Goal: Task Accomplishment & Management: Use online tool/utility

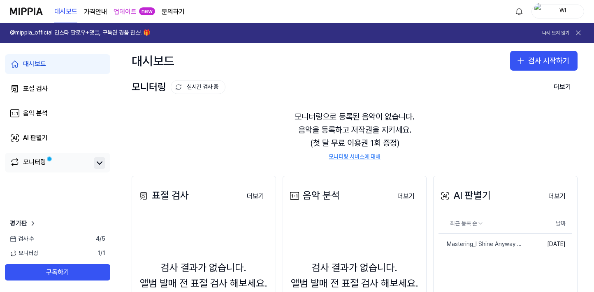
click at [98, 163] on icon at bounding box center [99, 163] width 5 height 2
click at [98, 163] on icon at bounding box center [100, 163] width 10 height 10
click at [36, 137] on div "AI 판별기" at bounding box center [35, 138] width 25 height 10
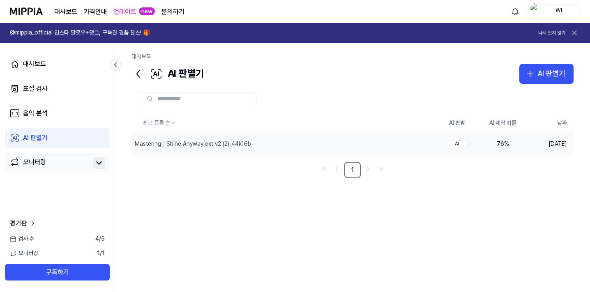
click at [502, 143] on div "76 %" at bounding box center [503, 144] width 33 height 8
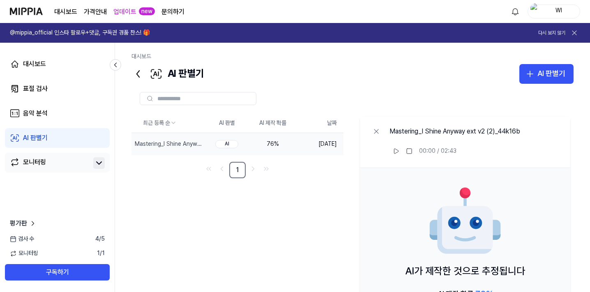
click at [99, 162] on icon at bounding box center [99, 163] width 10 height 10
click at [47, 111] on div "음악 분석" at bounding box center [35, 114] width 25 height 10
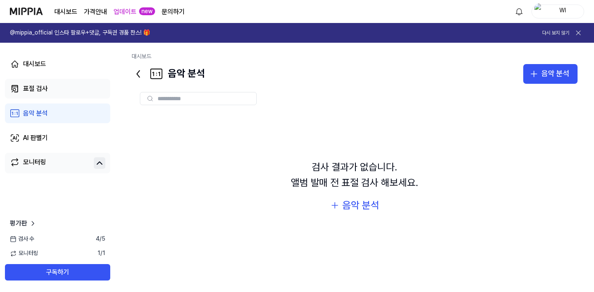
click at [28, 86] on div "표절 검사" at bounding box center [35, 89] width 25 height 10
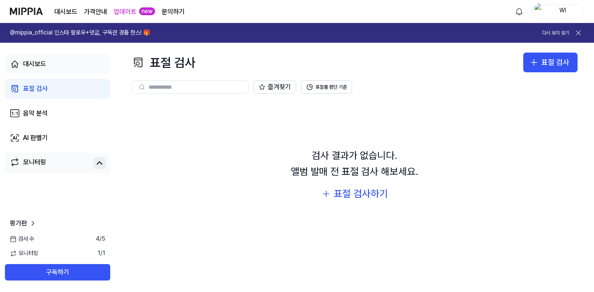
click at [44, 65] on div "대시보드" at bounding box center [34, 64] width 23 height 10
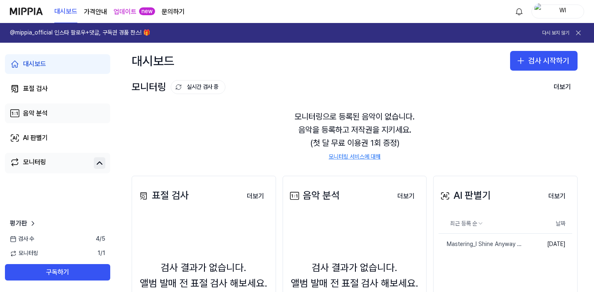
click at [35, 113] on div "음악 분석" at bounding box center [35, 114] width 25 height 10
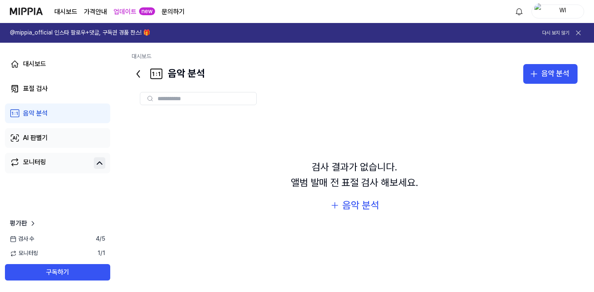
click at [35, 137] on div "AI 판별기" at bounding box center [35, 138] width 25 height 10
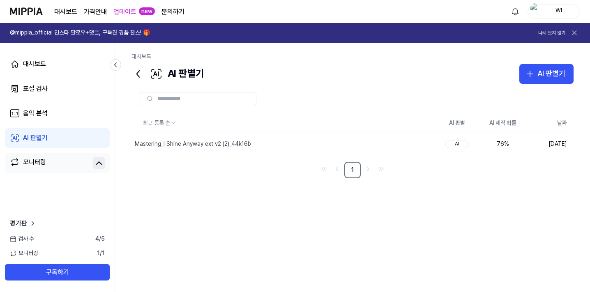
click at [58, 9] on link "대시보드" at bounding box center [65, 12] width 23 height 10
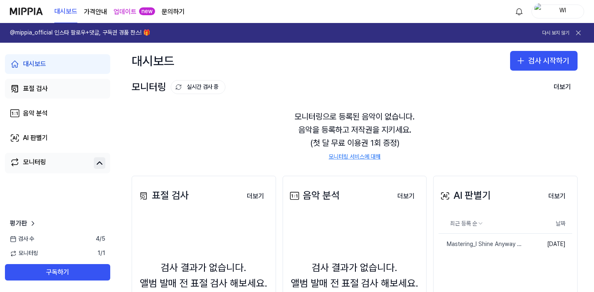
click at [22, 87] on link "표절 검사" at bounding box center [57, 89] width 105 height 20
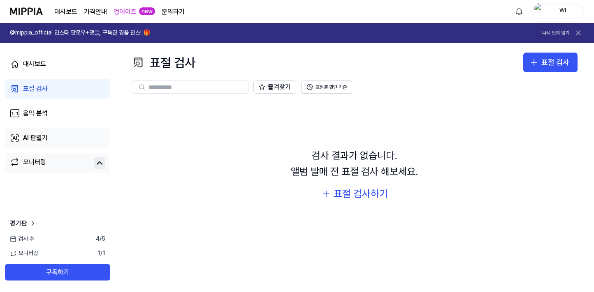
click at [37, 139] on div "AI 판별기" at bounding box center [35, 138] width 25 height 10
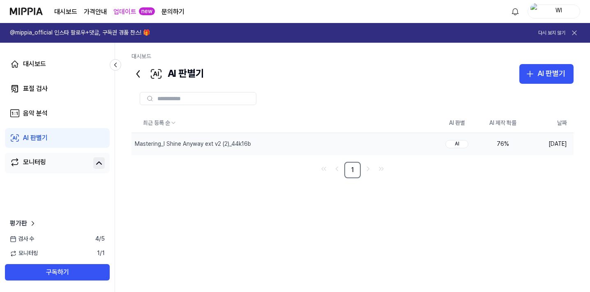
click at [504, 142] on div "76 %" at bounding box center [503, 144] width 33 height 8
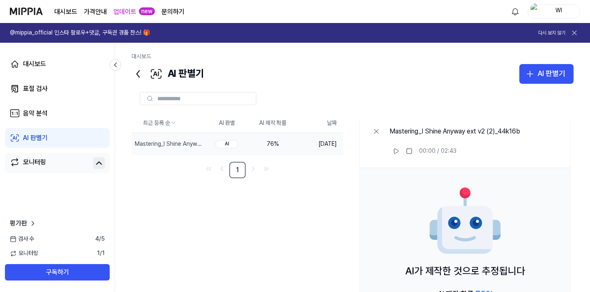
click at [270, 143] on div "76 %" at bounding box center [273, 144] width 33 height 8
click at [38, 65] on div "대시보드" at bounding box center [34, 64] width 23 height 10
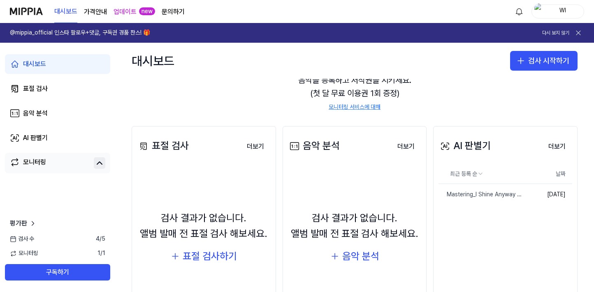
scroll to position [95, 0]
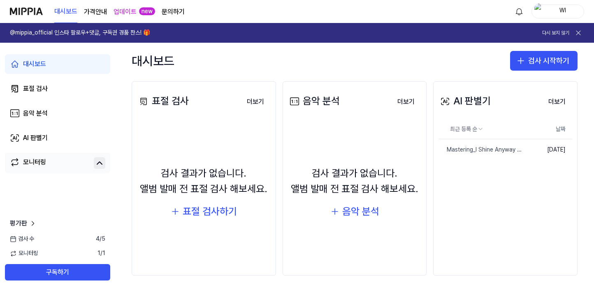
click at [133, 11] on link "업데이트" at bounding box center [124, 12] width 23 height 10
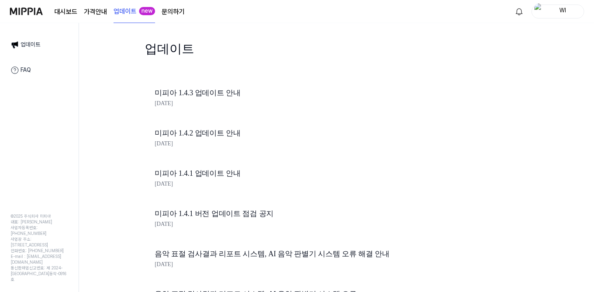
click at [98, 9] on page\) "가격안내" at bounding box center [95, 12] width 23 height 10
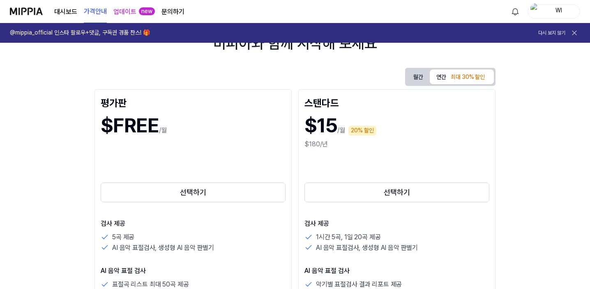
scroll to position [82, 0]
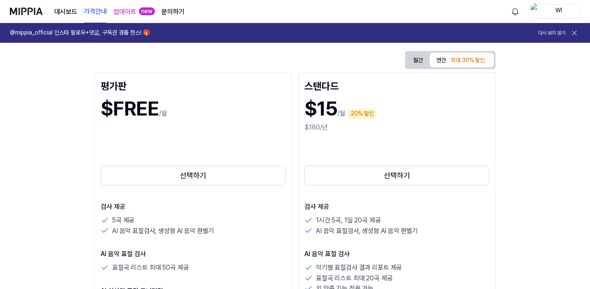
click at [430, 62] on button "월간" at bounding box center [418, 60] width 23 height 13
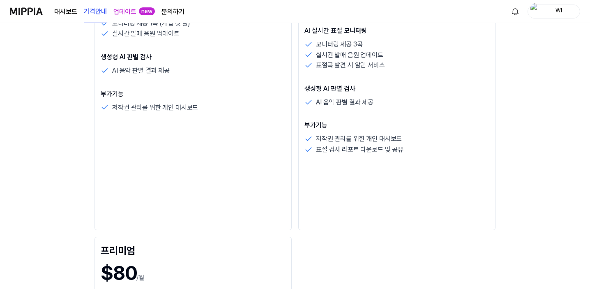
scroll to position [370, 0]
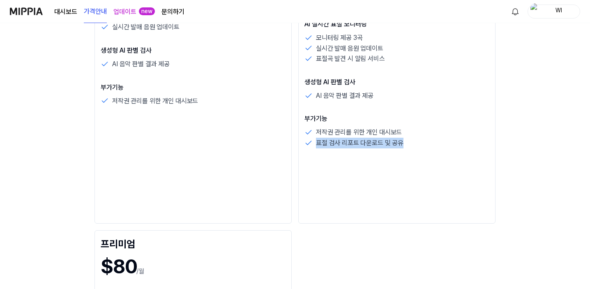
drag, startPoint x: 219, startPoint y: 141, endPoint x: 318, endPoint y: 142, distance: 99.1
click at [318, 142] on div "표절 검사 리포트 다운로드 및 공유" at bounding box center [397, 143] width 185 height 11
drag, startPoint x: 418, startPoint y: 211, endPoint x: 523, endPoint y: 210, distance: 104.8
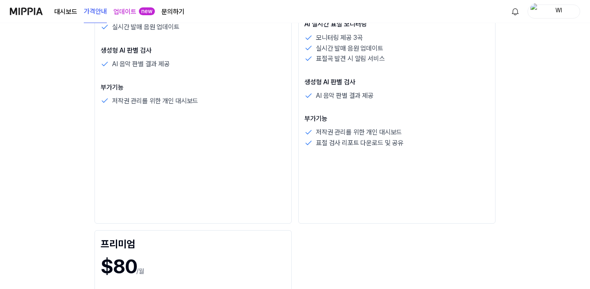
drag, startPoint x: 476, startPoint y: 210, endPoint x: 531, endPoint y: 210, distance: 54.3
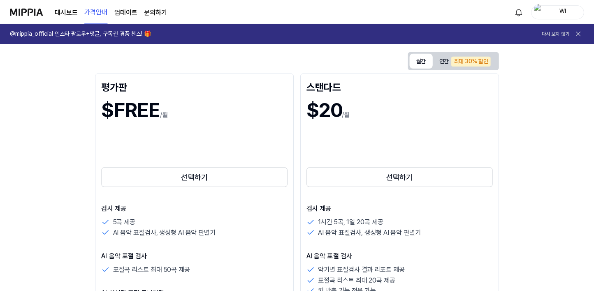
scroll to position [0, 0]
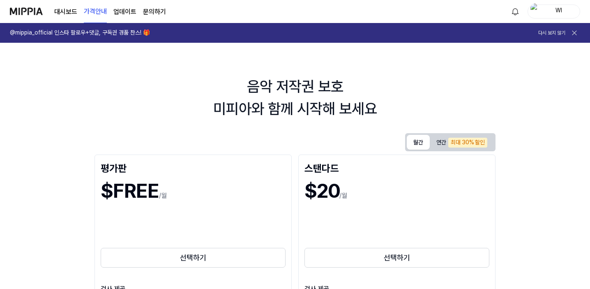
click at [63, 9] on link "대시보드" at bounding box center [65, 12] width 23 height 10
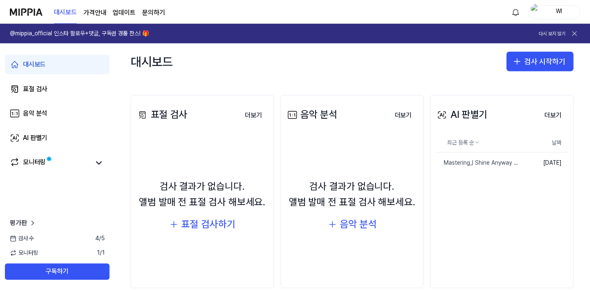
scroll to position [82, 0]
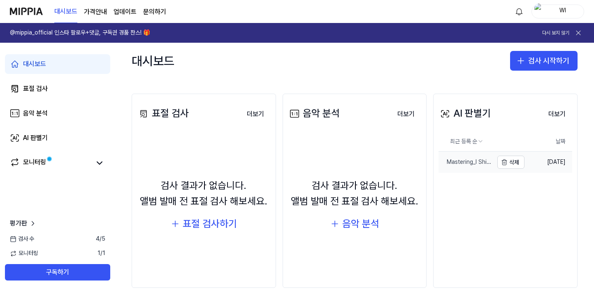
click at [463, 164] on div "Mastering_I Shine Anyway ext v2 (2)_44k16b" at bounding box center [465, 162] width 55 height 8
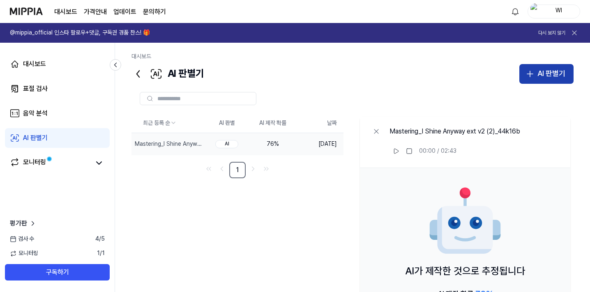
click at [528, 72] on icon "button" at bounding box center [530, 74] width 10 height 10
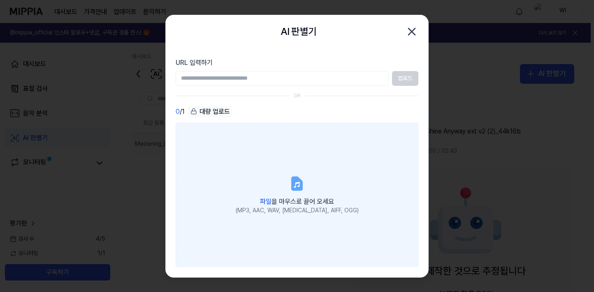
click at [306, 188] on label "파일 을 마우스로 끌어 오세요 (MP3, AAC, WAV, [MEDICAL_DATA], AIFF, OGG)" at bounding box center [297, 195] width 243 height 145
click at [0, 0] on input "파일 을 마우스로 끌어 오세요 (MP3, AAC, WAV, [MEDICAL_DATA], AIFF, OGG)" at bounding box center [0, 0] width 0 height 0
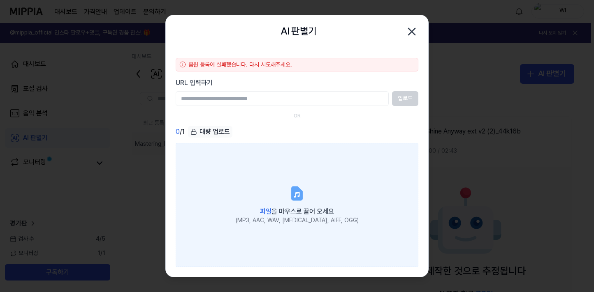
click at [299, 192] on icon at bounding box center [297, 193] width 10 height 13
click at [0, 0] on input "파일 을 마우스로 끌어 오세요 (MP3, AAC, WAV, [MEDICAL_DATA], AIFF, OGG)" at bounding box center [0, 0] width 0 height 0
click at [295, 187] on icon at bounding box center [297, 193] width 10 height 13
click at [0, 0] on input "파일 을 마우스로 끌어 오세요 (MP3, AAC, WAV, [MEDICAL_DATA], AIFF, OGG)" at bounding box center [0, 0] width 0 height 0
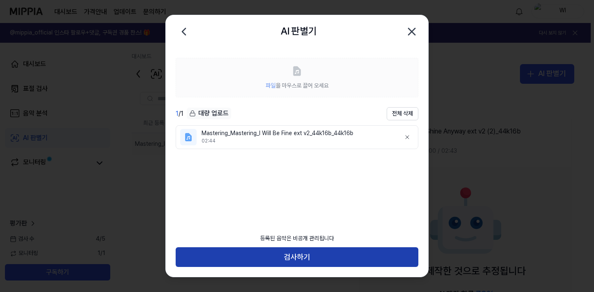
click at [298, 254] on button "검사하기" at bounding box center [297, 257] width 243 height 20
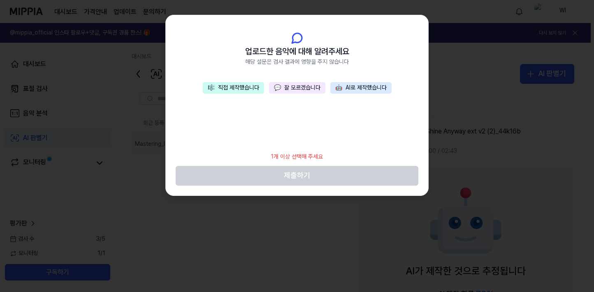
click at [366, 86] on button "🤖 AI로 제작했습니다" at bounding box center [360, 88] width 61 height 12
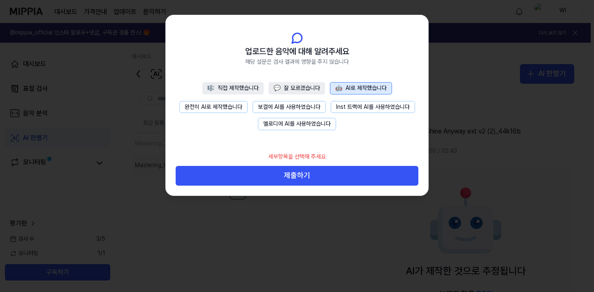
click at [241, 87] on button "🎼 직접 제작했습니다" at bounding box center [232, 88] width 61 height 12
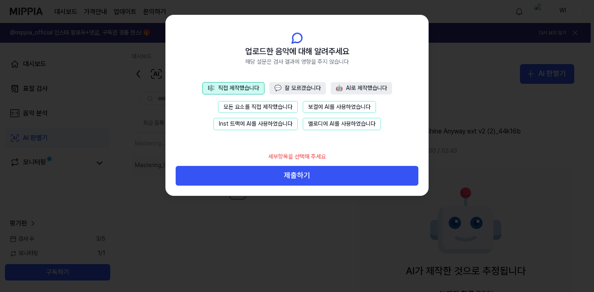
click at [347, 105] on button "보컬에 AI를 사용하였습니다" at bounding box center [339, 107] width 73 height 12
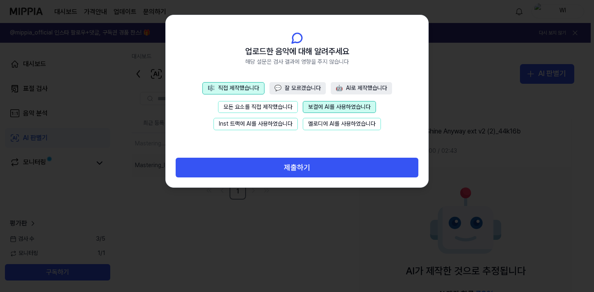
click at [340, 123] on button "멜로디에 AI를 사용하였습니다" at bounding box center [342, 124] width 78 height 12
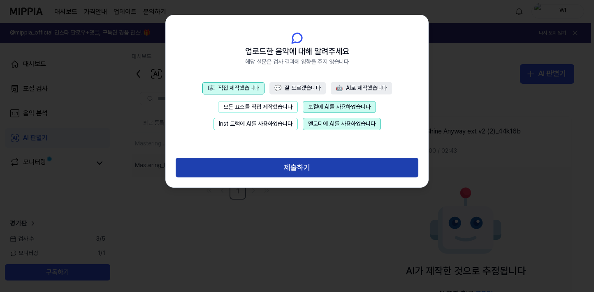
click at [314, 166] on button "제출하기" at bounding box center [297, 168] width 243 height 20
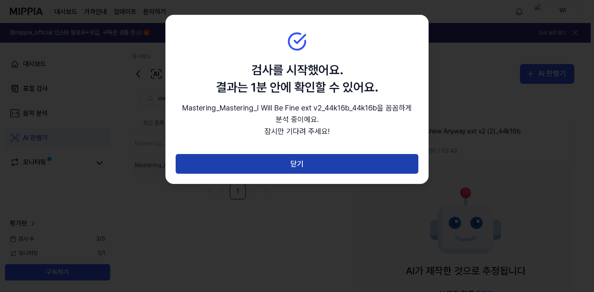
click at [301, 161] on button "닫기" at bounding box center [297, 164] width 243 height 20
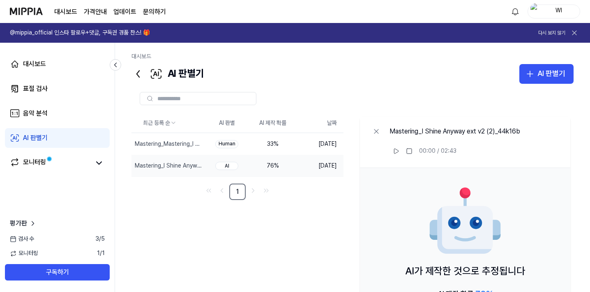
click at [95, 11] on page\) "가격안내" at bounding box center [95, 12] width 23 height 10
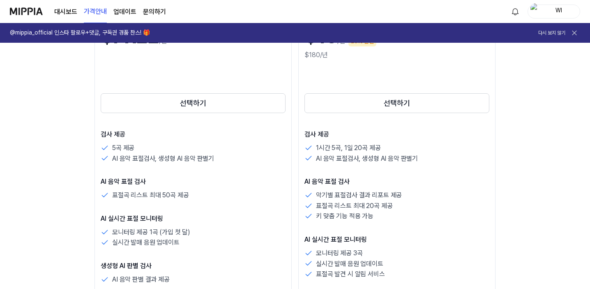
scroll to position [164, 0]
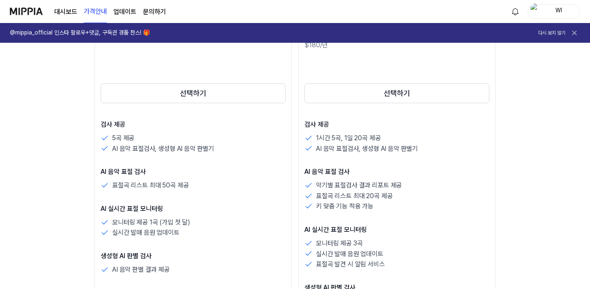
click at [112, 139] on p "5곡 제공" at bounding box center [123, 138] width 22 height 11
click at [112, 151] on p "AI 음악 표절검사, 생성형 AI 음악 판별기" at bounding box center [163, 148] width 102 height 11
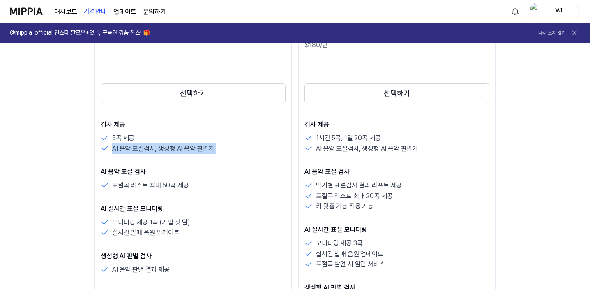
click at [112, 151] on p "AI 음악 표절검사, 생성형 AI 음악 판별기" at bounding box center [163, 148] width 102 height 11
click at [139, 148] on div "AI 음악 표절검사, 생성형 AI 음악 판별기" at bounding box center [193, 148] width 185 height 11
click at [112, 148] on p "AI 음악 표절검사, 생성형 AI 음악 판별기" at bounding box center [163, 148] width 102 height 11
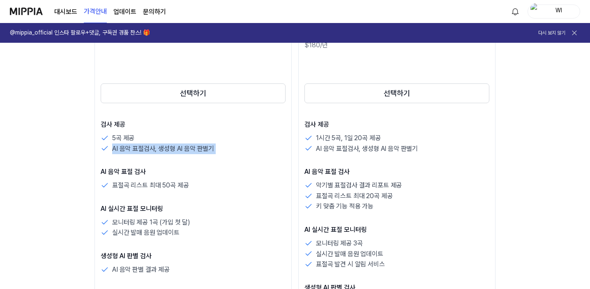
click at [112, 148] on p "AI 음악 표절검사, 생성형 AI 음악 판별기" at bounding box center [163, 148] width 102 height 11
drag, startPoint x: 53, startPoint y: 148, endPoint x: 133, endPoint y: 150, distance: 80.2
click at [133, 150] on div "AI 음악 표절검사, 생성형 AI 음악 판별기" at bounding box center [193, 148] width 185 height 11
click at [132, 150] on div "AI 음악 표절검사, 생성형 AI 음악 판별기" at bounding box center [193, 148] width 185 height 11
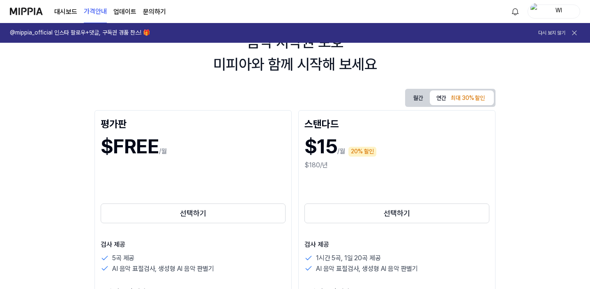
scroll to position [41, 0]
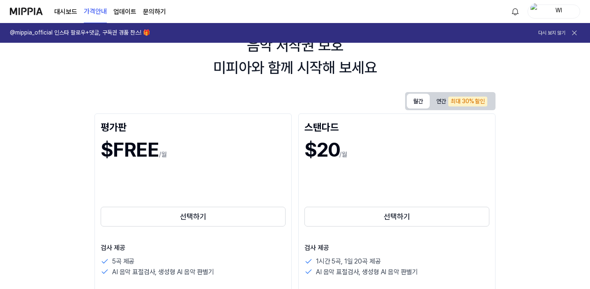
click at [430, 98] on button "월간" at bounding box center [418, 101] width 23 height 15
click at [488, 100] on div "최대 30% 할인" at bounding box center [467, 102] width 39 height 10
click at [430, 101] on button "월간" at bounding box center [418, 101] width 23 height 15
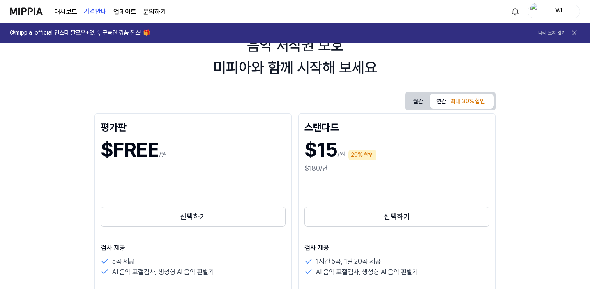
click at [488, 102] on div "최대 30% 할인" at bounding box center [467, 102] width 39 height 10
click at [430, 103] on button "월간" at bounding box center [418, 101] width 23 height 13
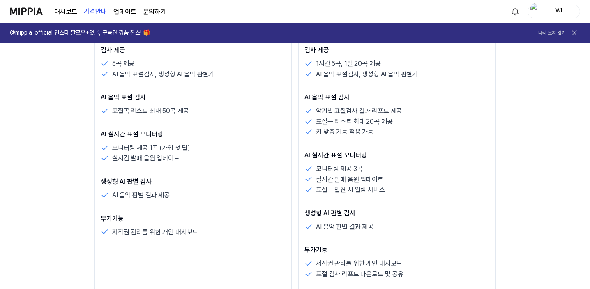
scroll to position [247, 0]
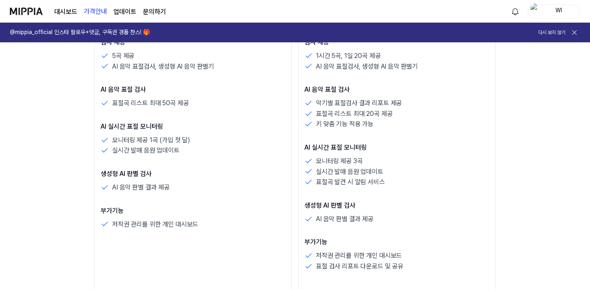
click at [316, 160] on p "모니터링 제공 3곡" at bounding box center [339, 161] width 46 height 11
click at [317, 154] on div "AI 실시간 표절 모니터링 모니터링 제공 3곡 실시간 발매 음원 업데이트 표절곡 발견 시 알림 서비스" at bounding box center [397, 165] width 185 height 45
click at [112, 150] on p "실시간 발매 음원 업데이트" at bounding box center [145, 150] width 67 height 11
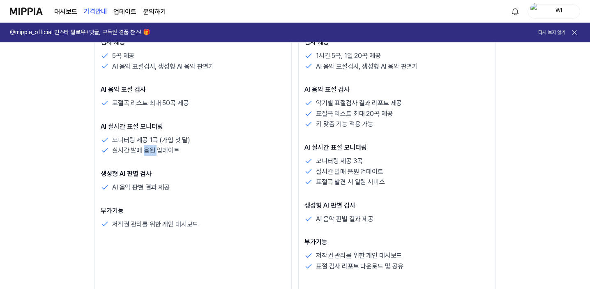
click at [112, 150] on p "실시간 발매 음원 업데이트" at bounding box center [145, 150] width 67 height 11
click at [112, 102] on p "표절곡 리스트 최대 50곡 제공" at bounding box center [150, 103] width 76 height 11
drag, startPoint x: 90, startPoint y: 104, endPoint x: 12, endPoint y: 104, distance: 78.1
click at [101, 104] on div "표절곡 리스트 최대 50곡 제공" at bounding box center [193, 103] width 185 height 11
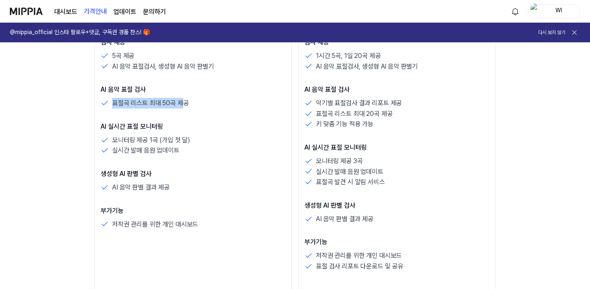
click at [112, 104] on p "표절곡 리스트 최대 50곡 제공" at bounding box center [150, 103] width 76 height 11
drag, startPoint x: 23, startPoint y: 105, endPoint x: 99, endPoint y: 106, distance: 75.7
click at [101, 106] on div "표절곡 리스트 최대 50곡 제공" at bounding box center [193, 103] width 185 height 11
click at [112, 187] on p "AI 음악 판별 결과 제공" at bounding box center [141, 187] width 58 height 11
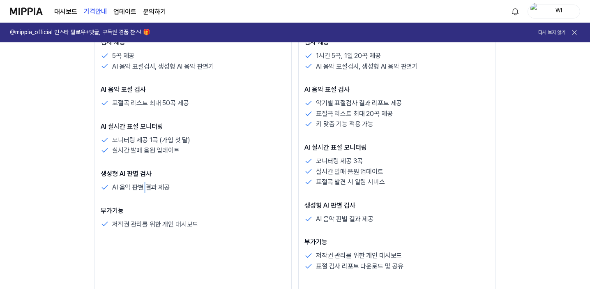
click at [112, 187] on p "AI 음악 판별 결과 제공" at bounding box center [141, 187] width 58 height 11
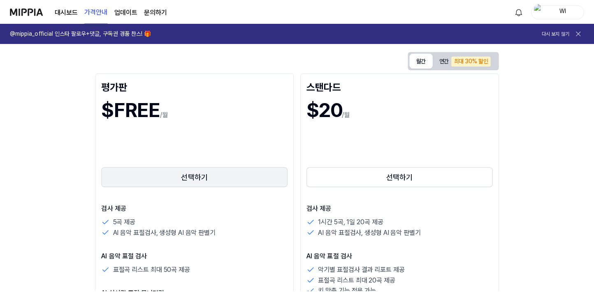
scroll to position [0, 0]
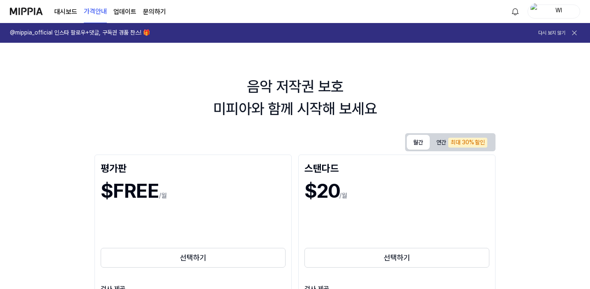
click at [60, 9] on link "대시보드" at bounding box center [65, 12] width 23 height 10
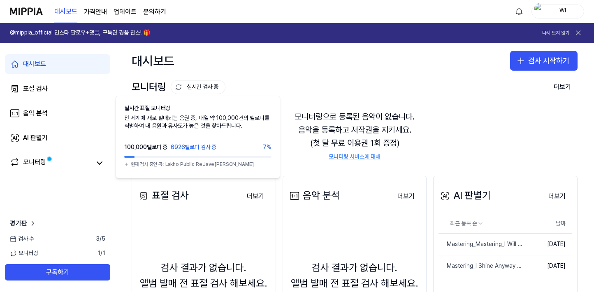
click at [201, 86] on button "실시간 검사 중" at bounding box center [198, 87] width 55 height 14
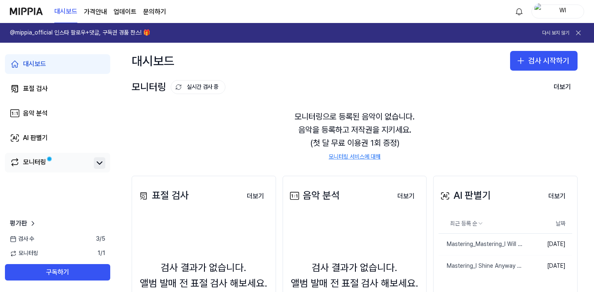
click at [99, 162] on icon at bounding box center [100, 163] width 10 height 10
click at [97, 163] on icon at bounding box center [100, 163] width 10 height 10
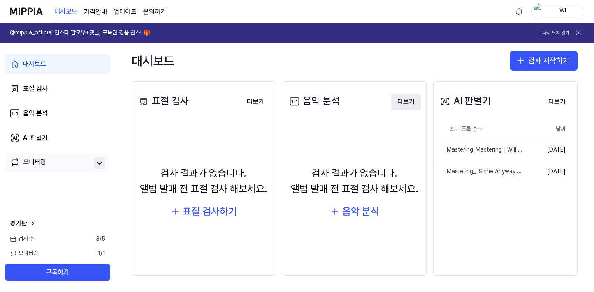
click at [402, 102] on button "더보기" at bounding box center [406, 102] width 30 height 16
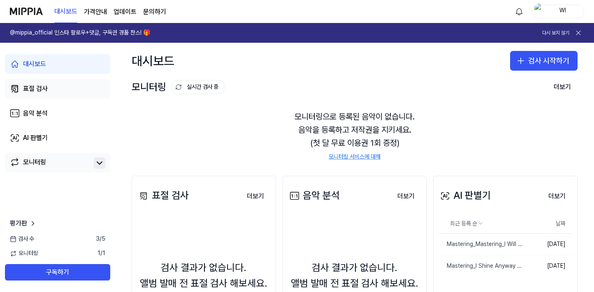
click at [28, 88] on div "표절 검사" at bounding box center [35, 89] width 25 height 10
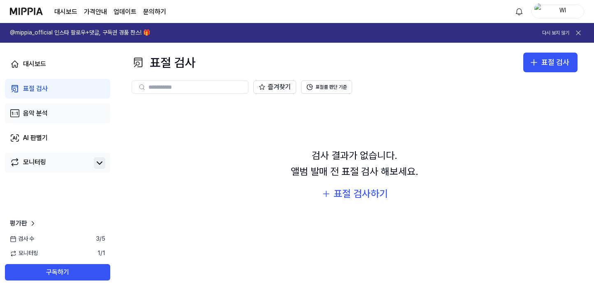
click at [31, 113] on div "음악 분석" at bounding box center [35, 114] width 25 height 10
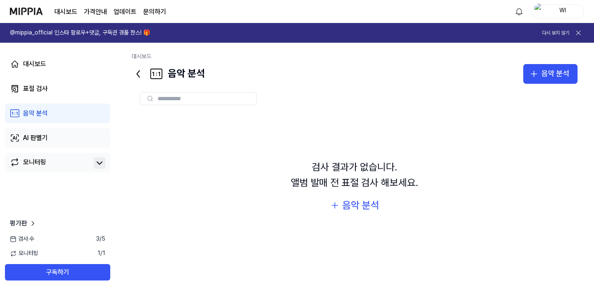
click at [45, 140] on div "AI 판별기" at bounding box center [35, 138] width 25 height 10
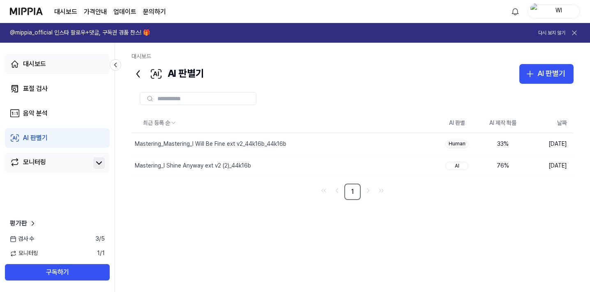
click at [47, 63] on link "대시보드" at bounding box center [57, 64] width 105 height 20
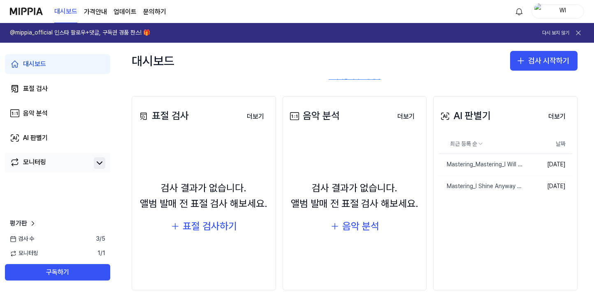
scroll to position [82, 0]
